Goal: Transaction & Acquisition: Purchase product/service

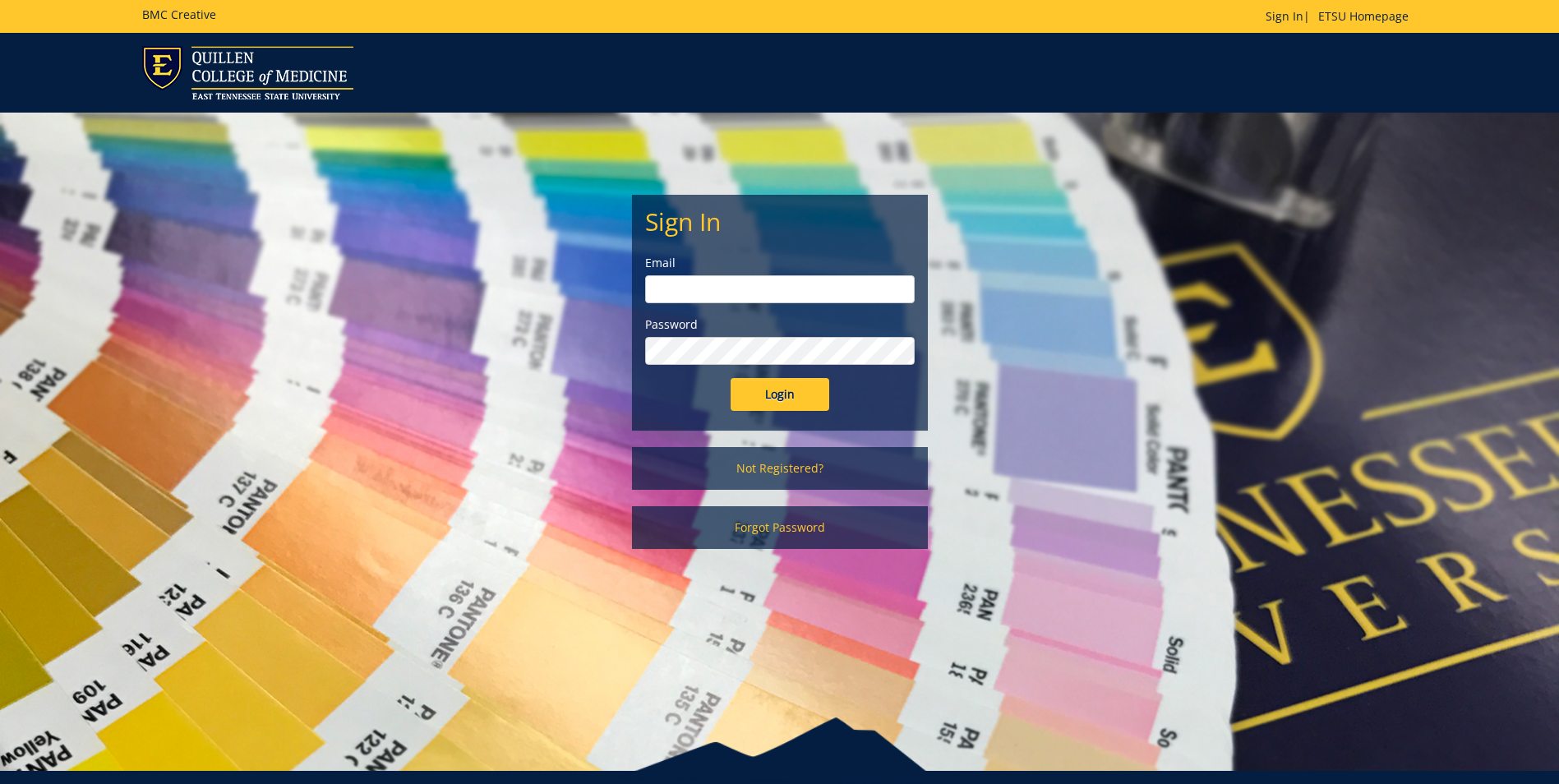
type input "[PERSON_NAME][EMAIL_ADDRESS][DOMAIN_NAME]"
click at [794, 405] on input "Login" at bounding box center [780, 394] width 99 height 33
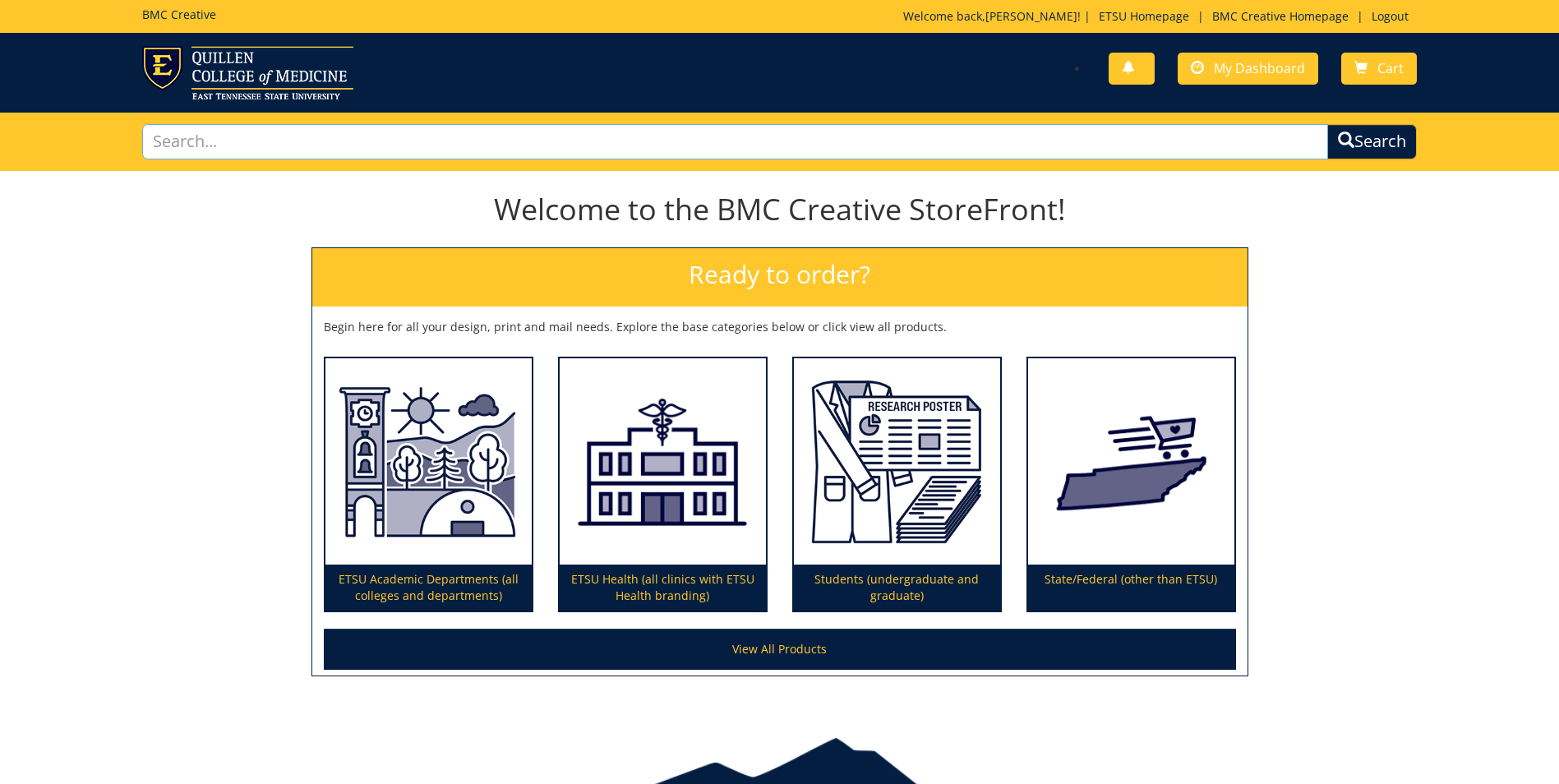
click at [226, 135] on input "text" at bounding box center [735, 141] width 1187 height 35
type input "5 foot banner"
click at [1327, 124] on button "Search" at bounding box center [1372, 141] width 90 height 35
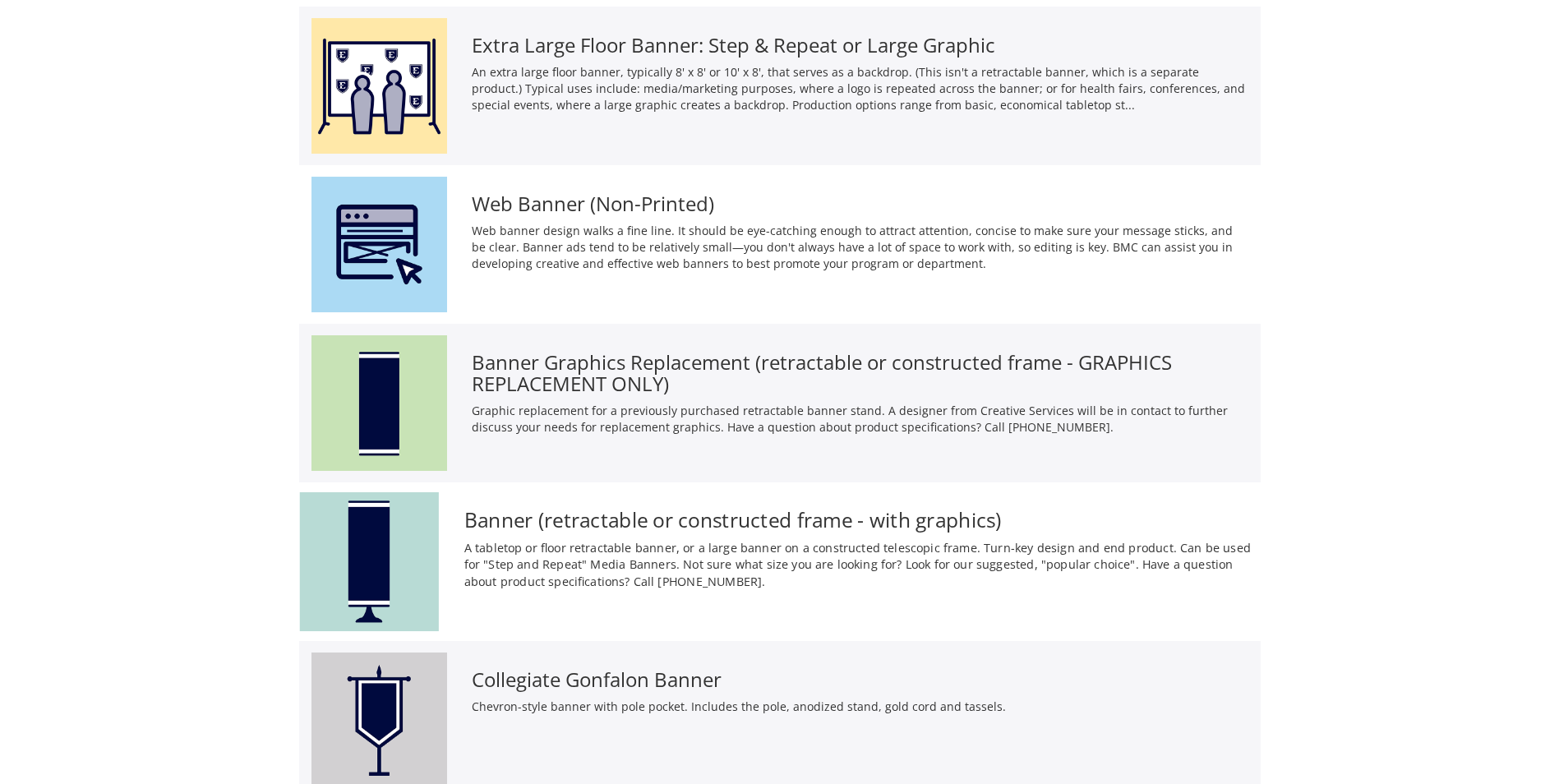
scroll to position [667, 0]
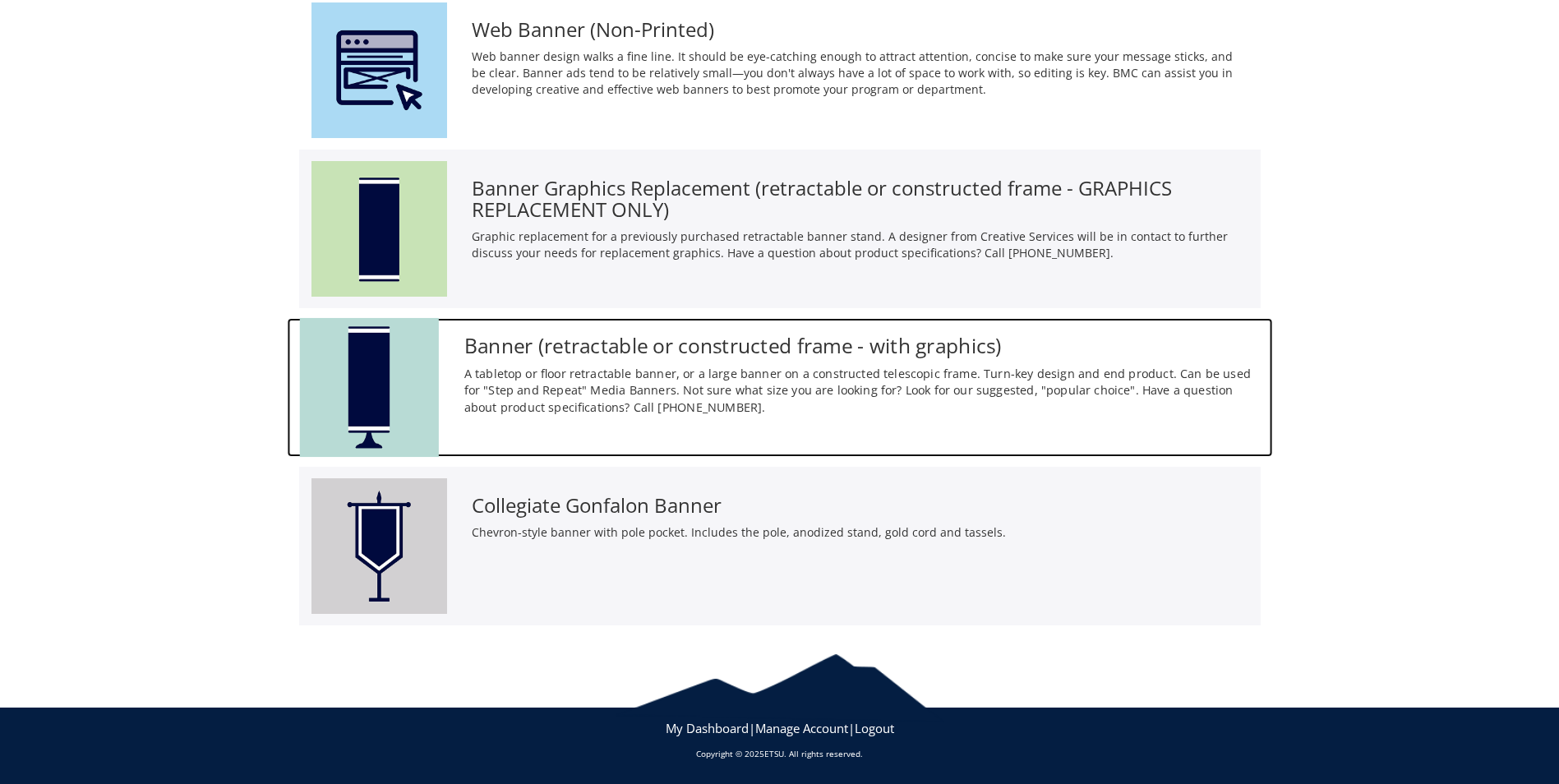
click at [365, 366] on img at bounding box center [368, 387] width 139 height 139
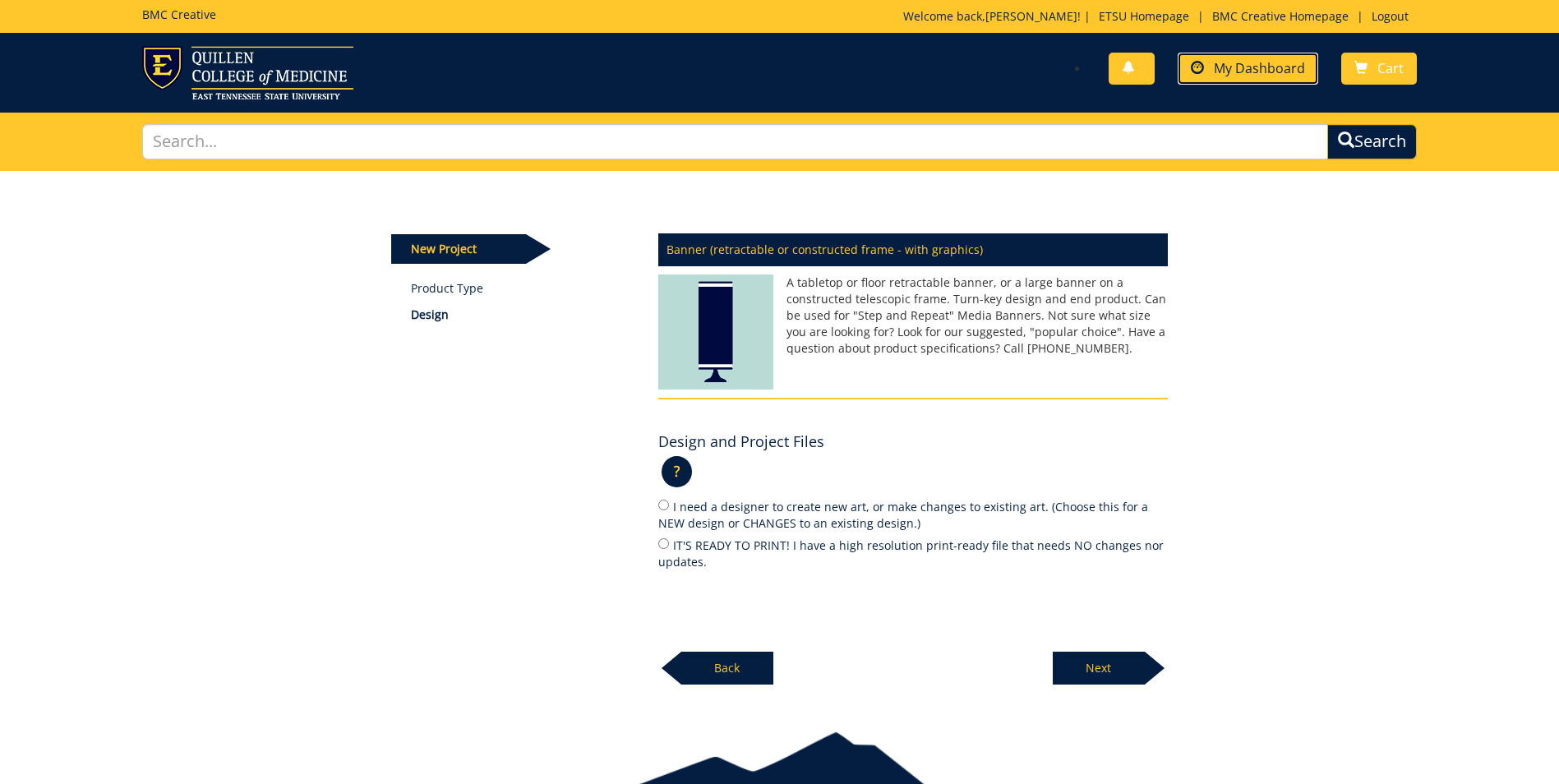
click at [1253, 67] on span "My Dashboard" at bounding box center [1260, 68] width 92 height 18
click at [664, 504] on input "I need a designer to create new art, or make changes to existing art. (Choose t…" at bounding box center [664, 505] width 11 height 11
radio input "true"
drag, startPoint x: 1103, startPoint y: 655, endPoint x: 1108, endPoint y: 675, distance: 20.6
click at [1108, 675] on p "Next" at bounding box center [1099, 667] width 92 height 33
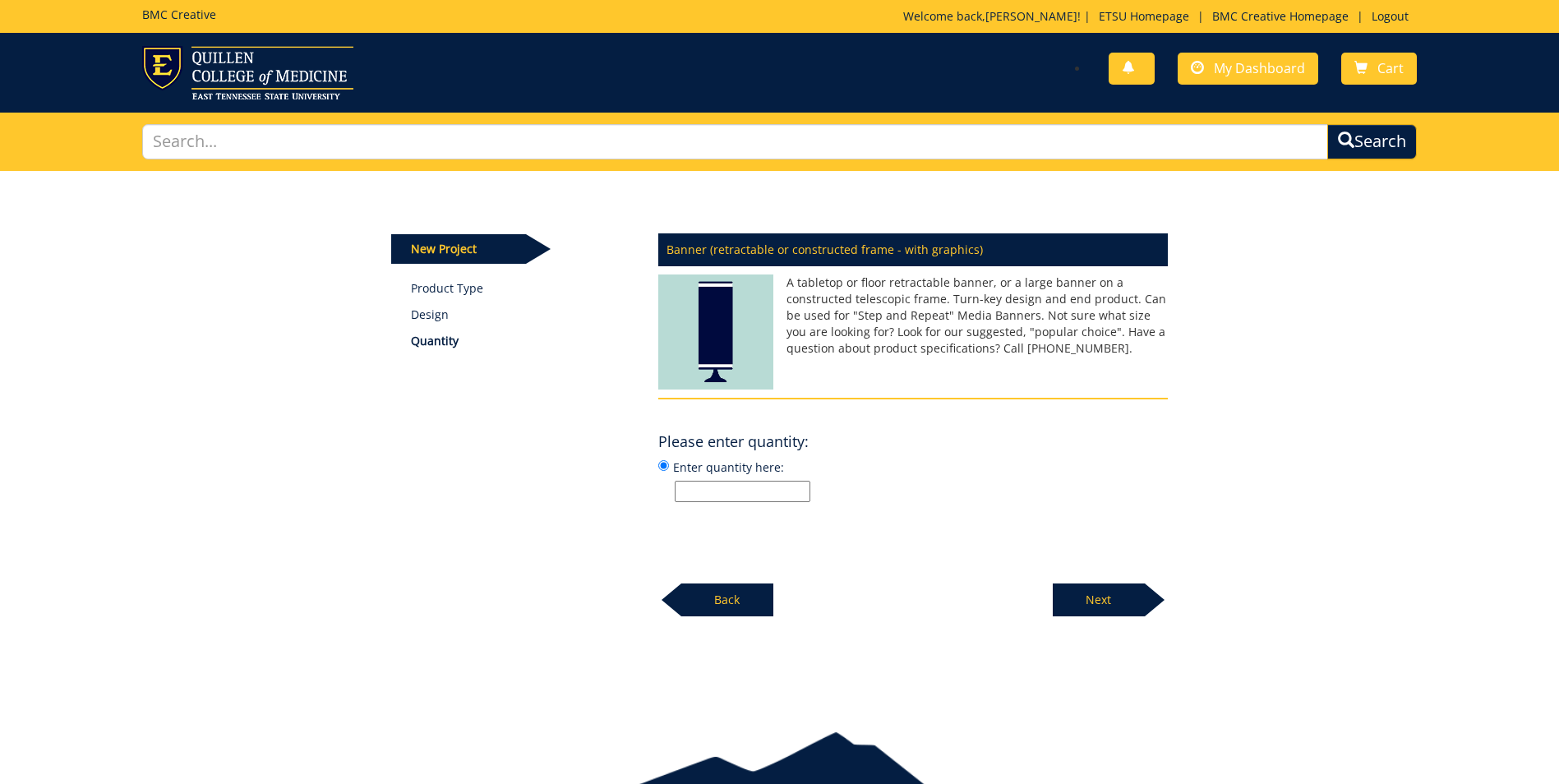
click at [751, 491] on input "Enter quantity here:" at bounding box center [742, 492] width 136 height 22
type input "1"
click at [1145, 601] on div at bounding box center [1155, 599] width 20 height 33
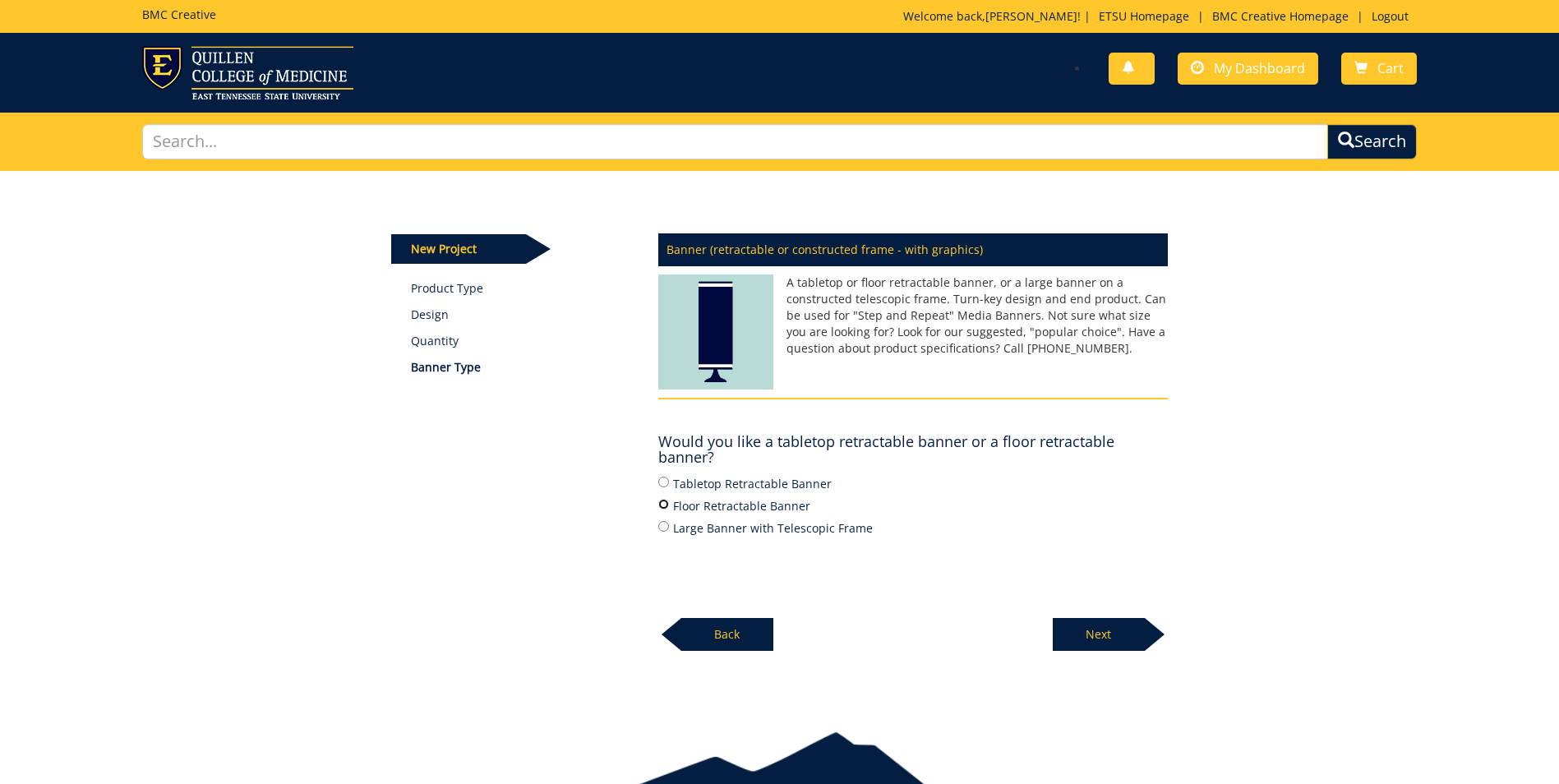
click at [663, 504] on input "Floor Retractable Banner" at bounding box center [664, 504] width 11 height 11
radio input "true"
click at [1091, 623] on p "Next" at bounding box center [1099, 634] width 92 height 33
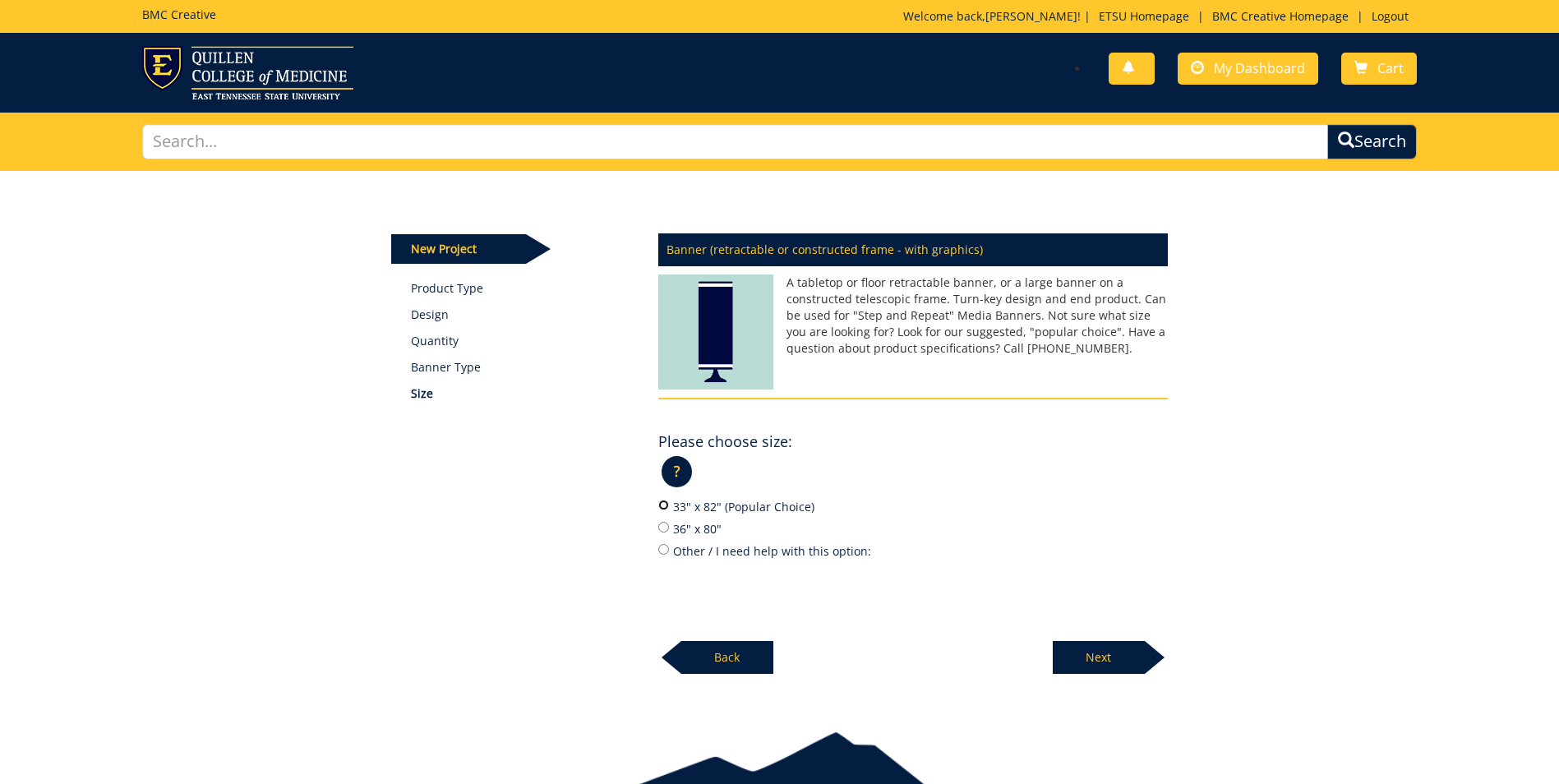
click at [664, 505] on input "33" x 82" (Popular Choice)" at bounding box center [664, 505] width 11 height 11
radio input "true"
click at [1134, 656] on p "Next" at bounding box center [1099, 657] width 92 height 33
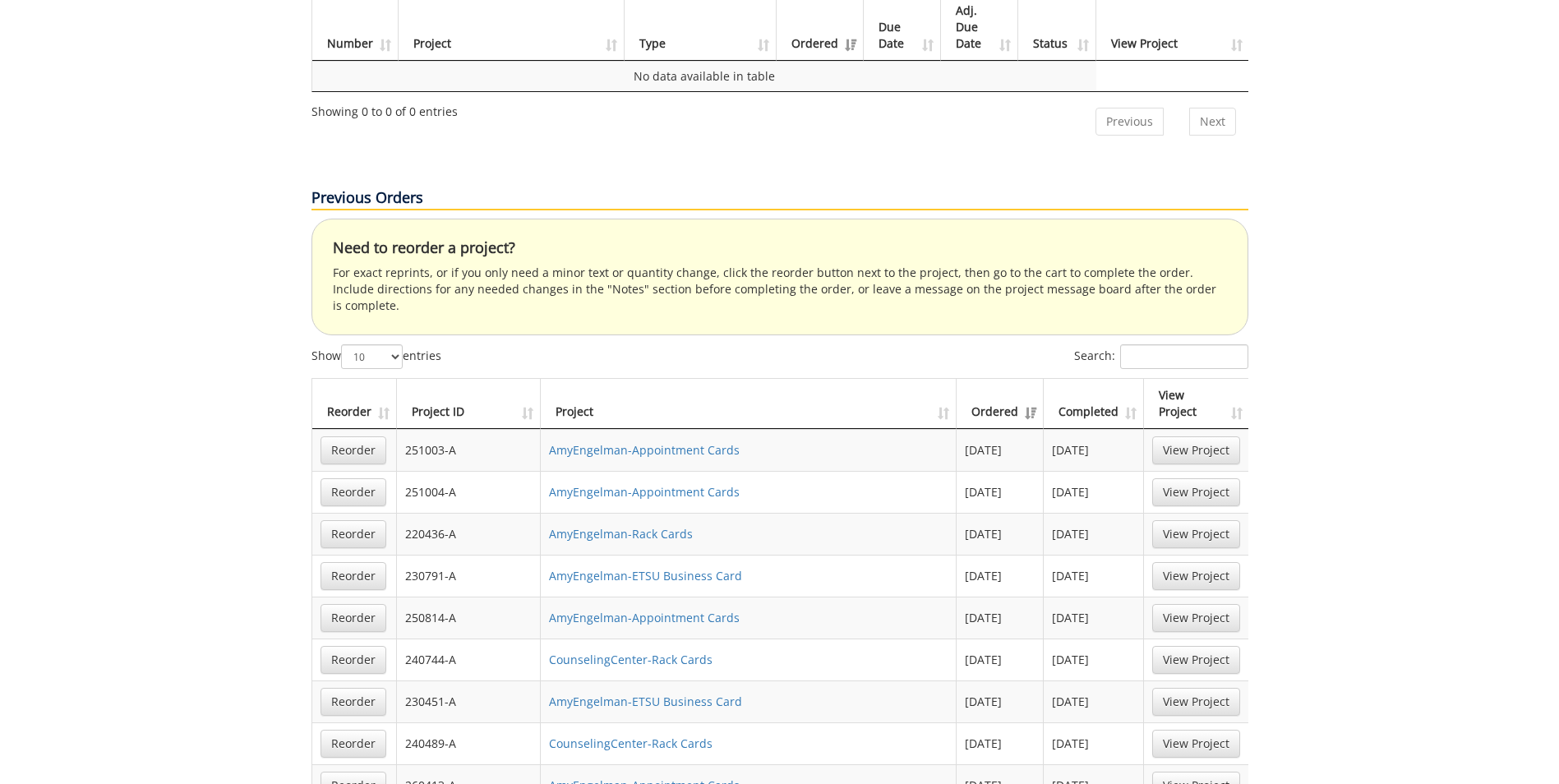
scroll to position [903, 0]
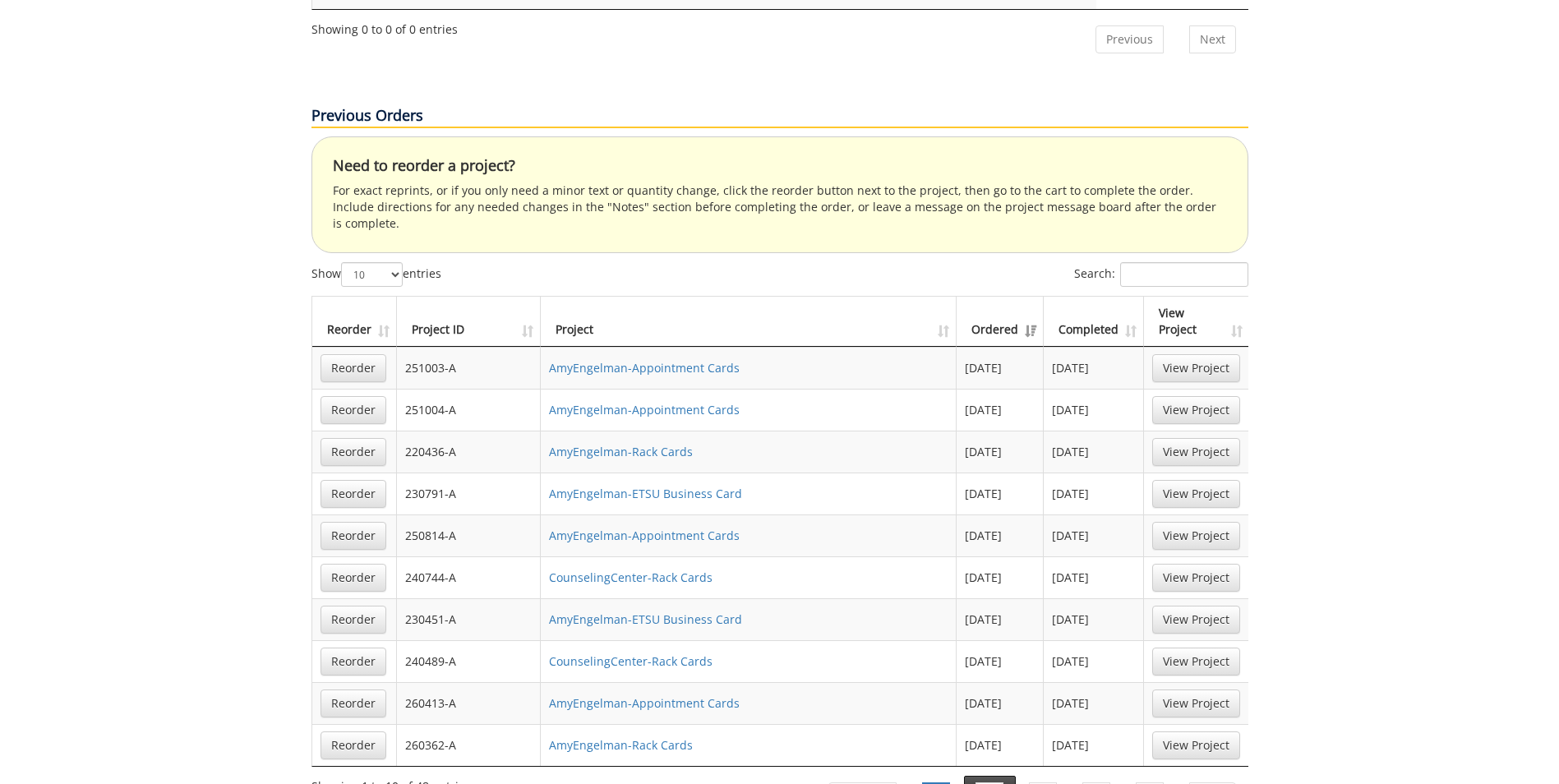
click at [990, 782] on link "2" at bounding box center [989, 796] width 28 height 28
click at [1180, 689] on link "View Project" at bounding box center [1196, 702] width 88 height 28
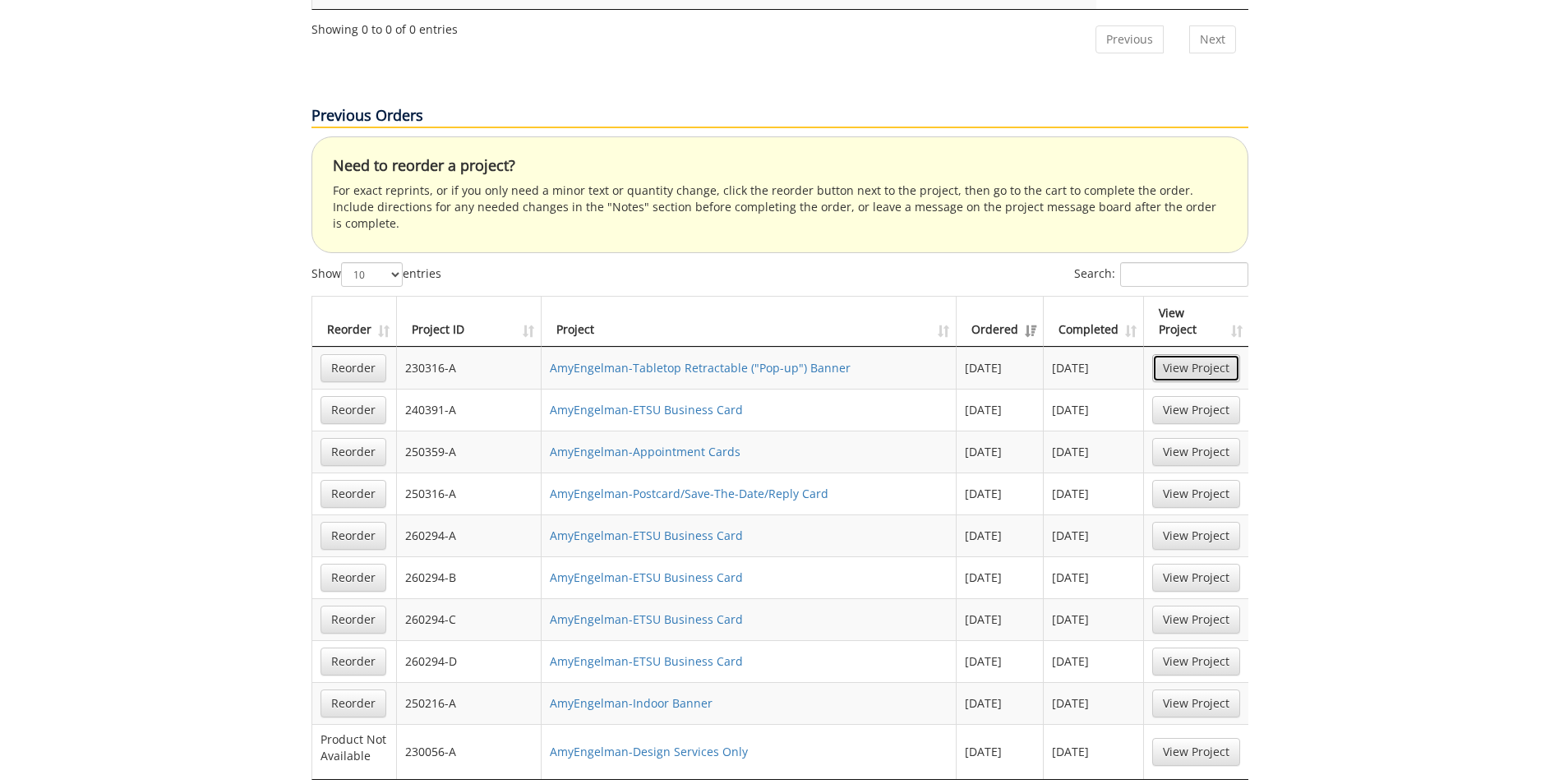
click at [1211, 354] on link "View Project" at bounding box center [1196, 368] width 88 height 28
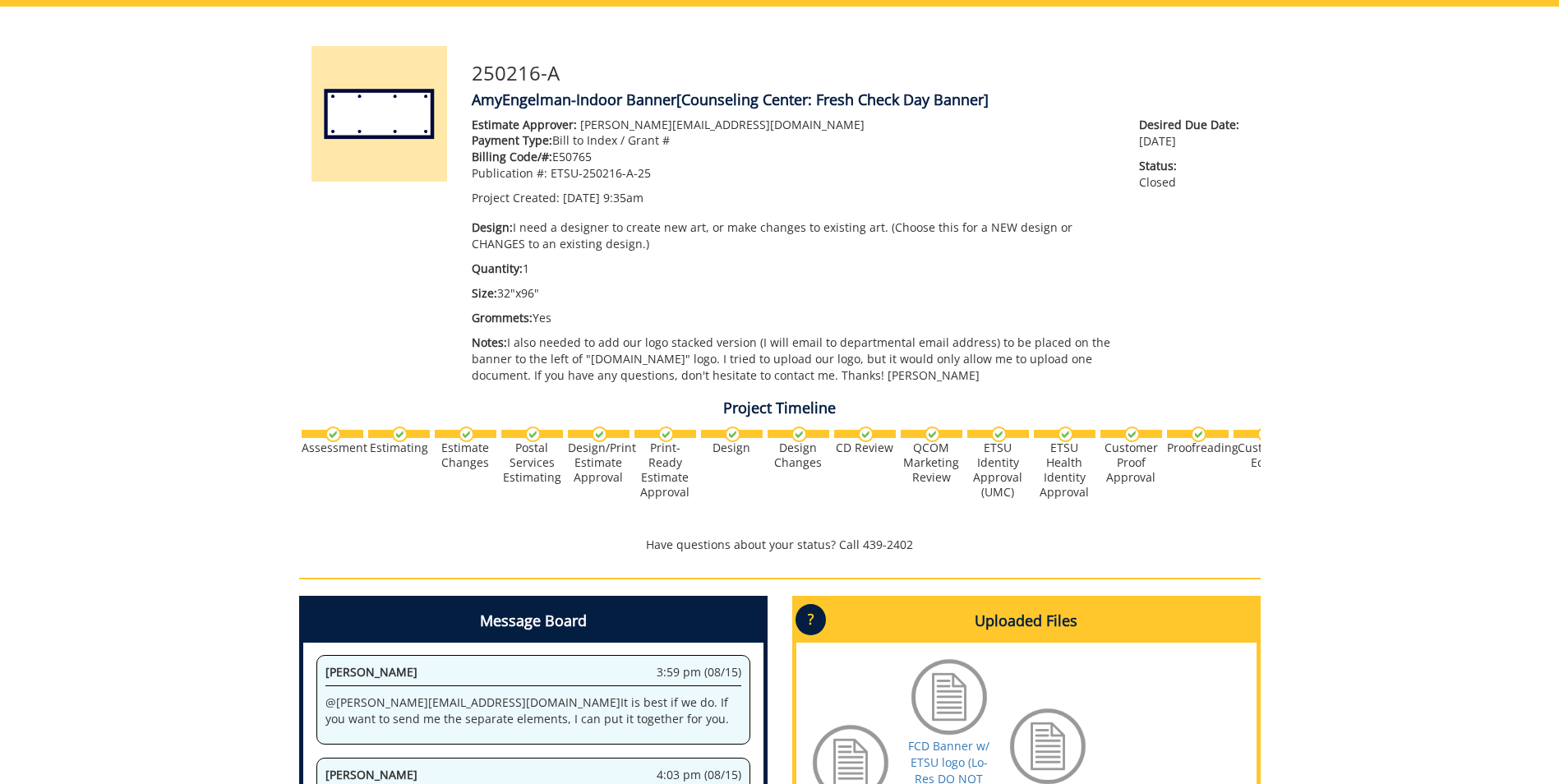
scroll to position [247, 0]
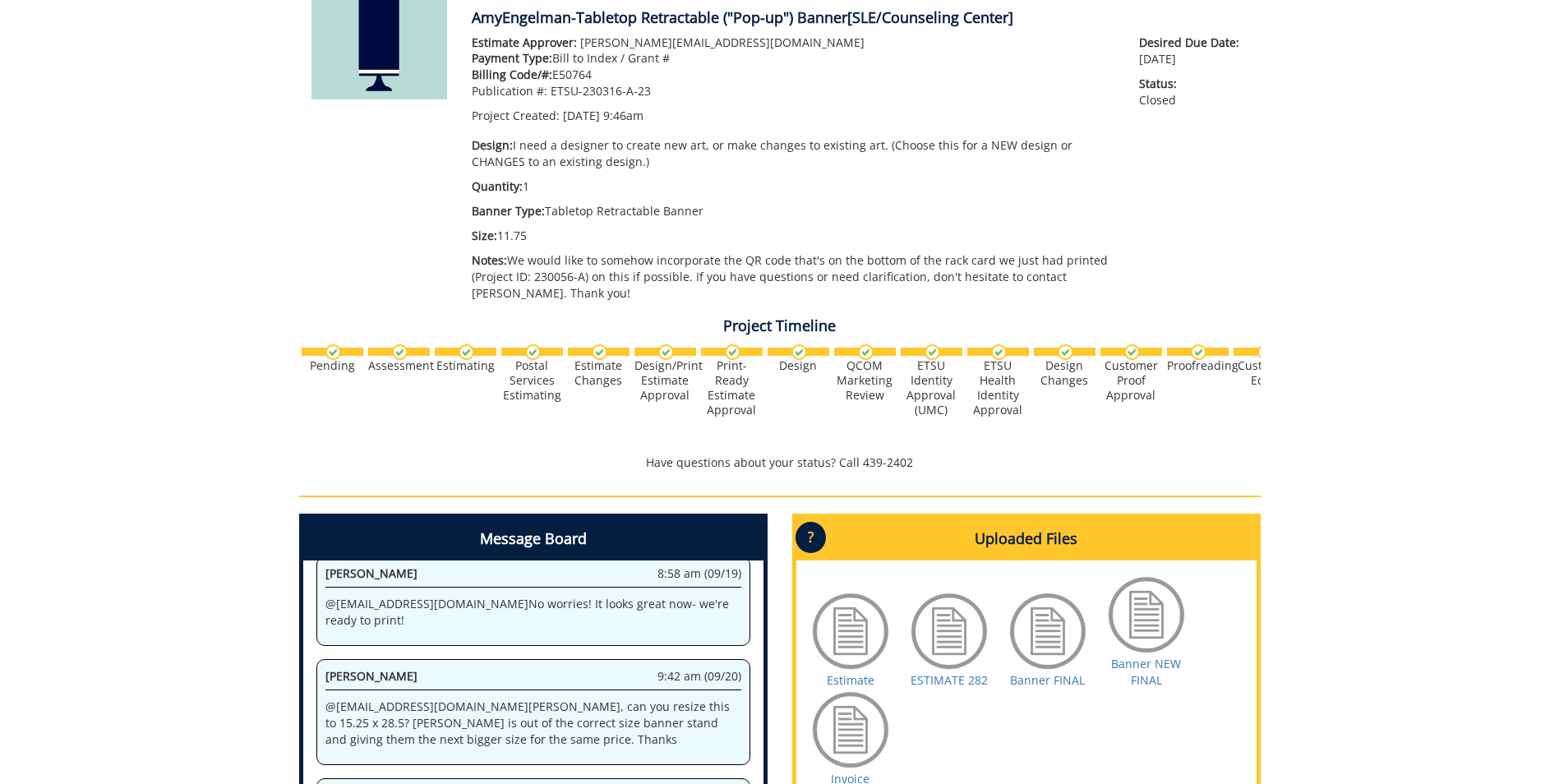
scroll to position [411, 0]
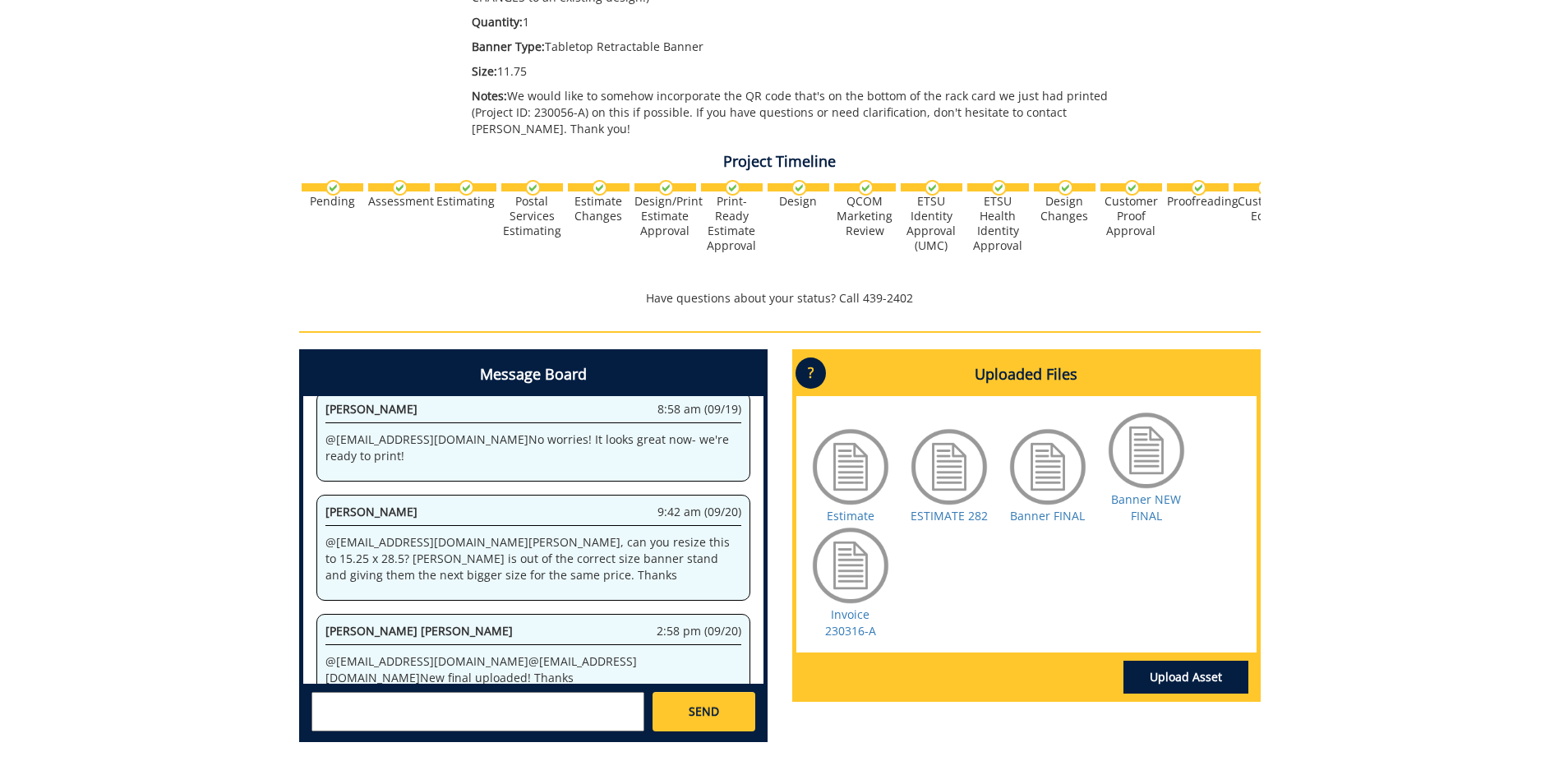
click at [1149, 458] on div at bounding box center [1147, 450] width 83 height 83
click at [1145, 500] on link "Banner NEW FINAL" at bounding box center [1146, 508] width 70 height 32
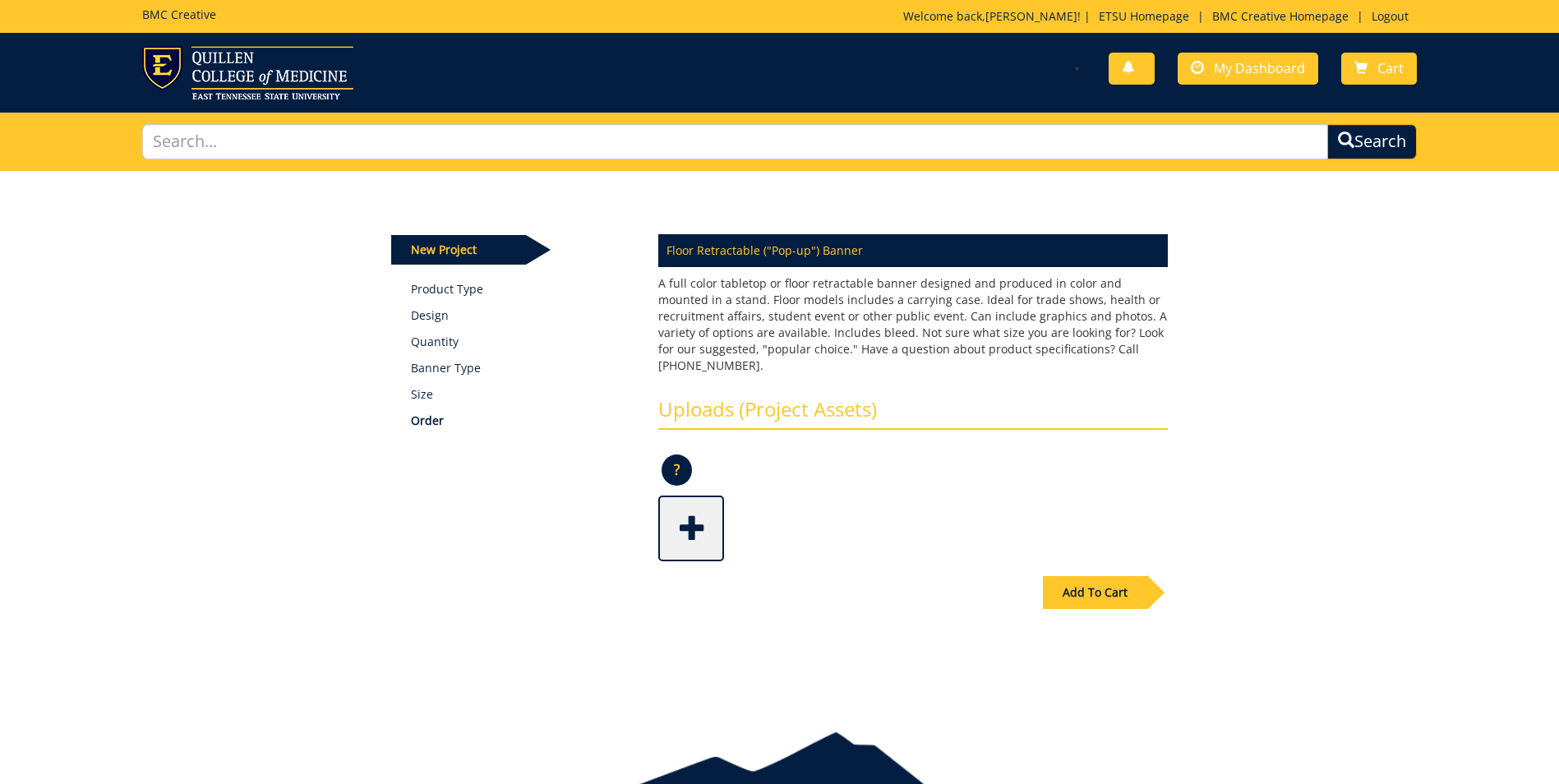
click at [691, 516] on span at bounding box center [692, 527] width 66 height 57
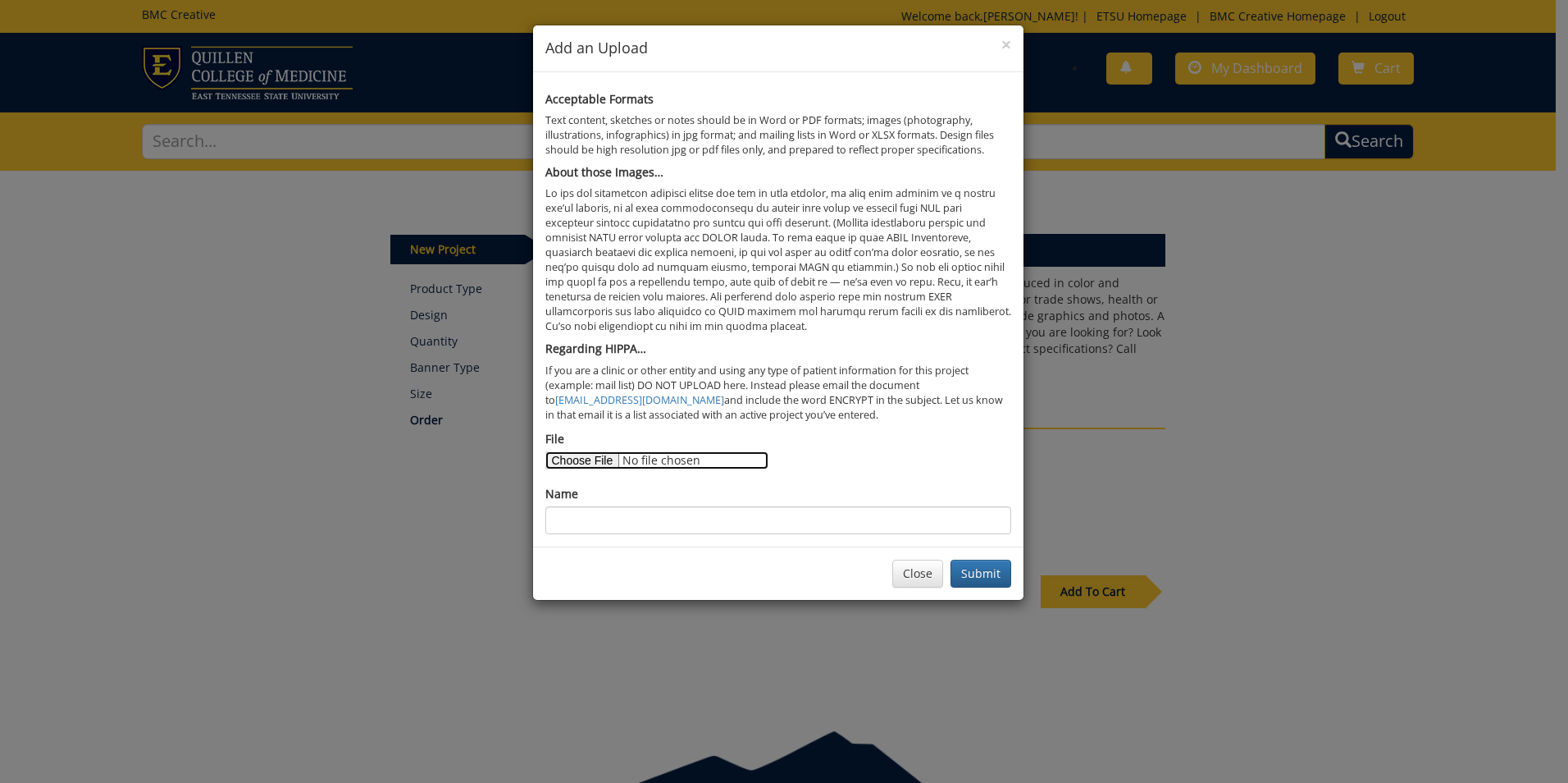
click at [605, 464] on input "File" at bounding box center [656, 460] width 223 height 18
click at [917, 570] on button "Close" at bounding box center [917, 573] width 51 height 28
